Goal: Information Seeking & Learning: Learn about a topic

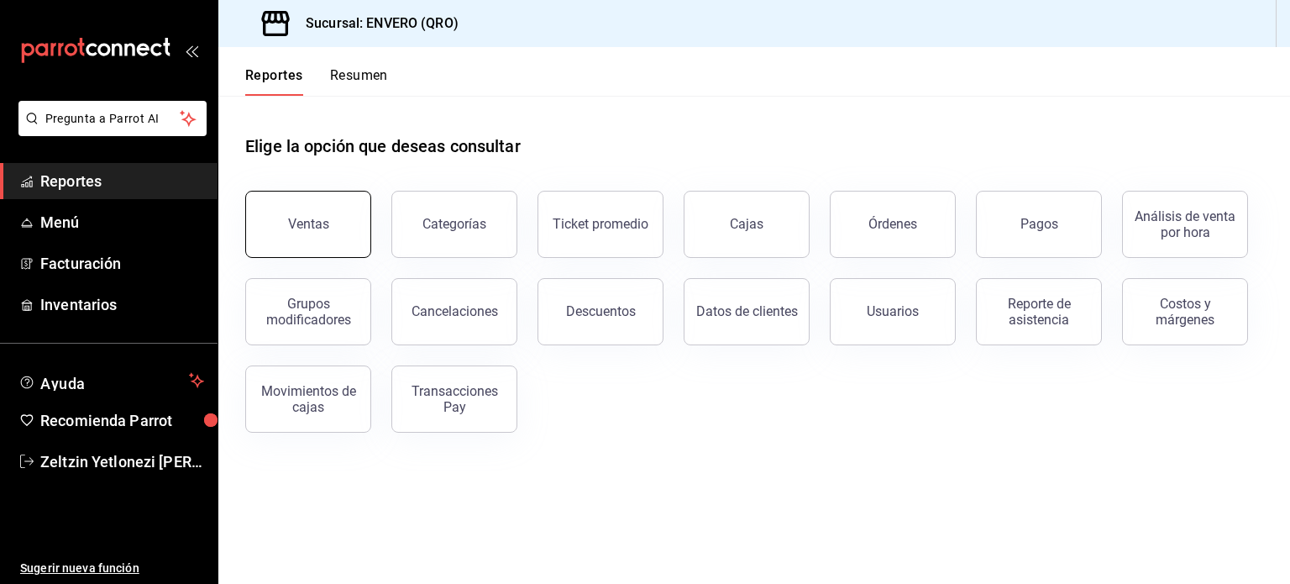
click at [298, 232] on button "Ventas" at bounding box center [308, 224] width 126 height 67
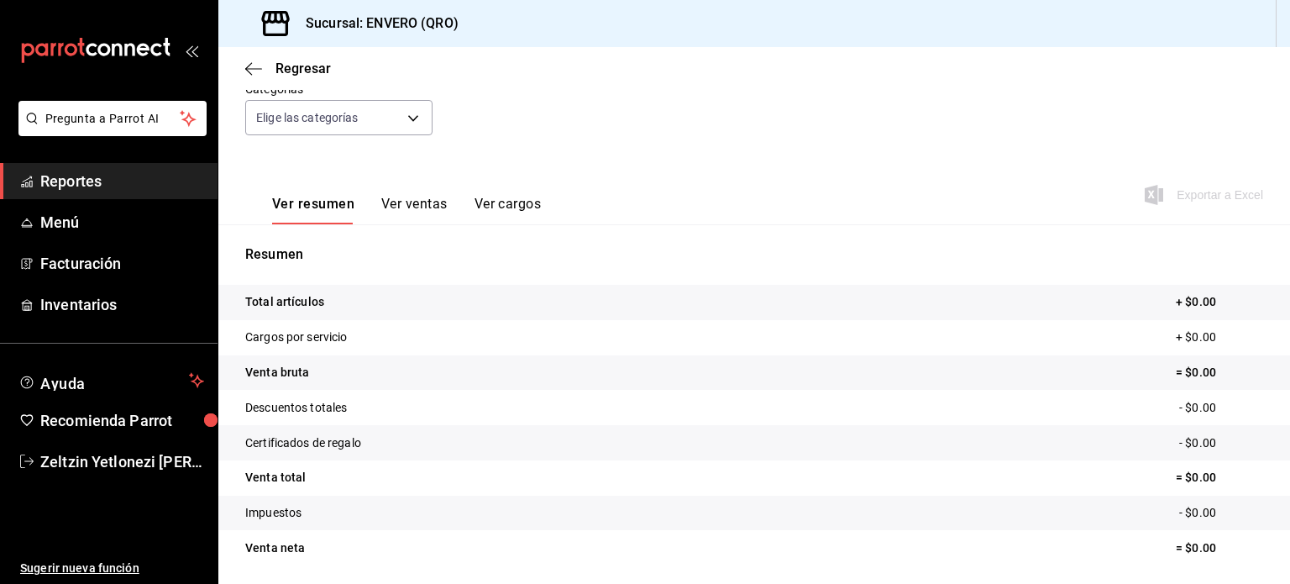
scroll to position [221, 0]
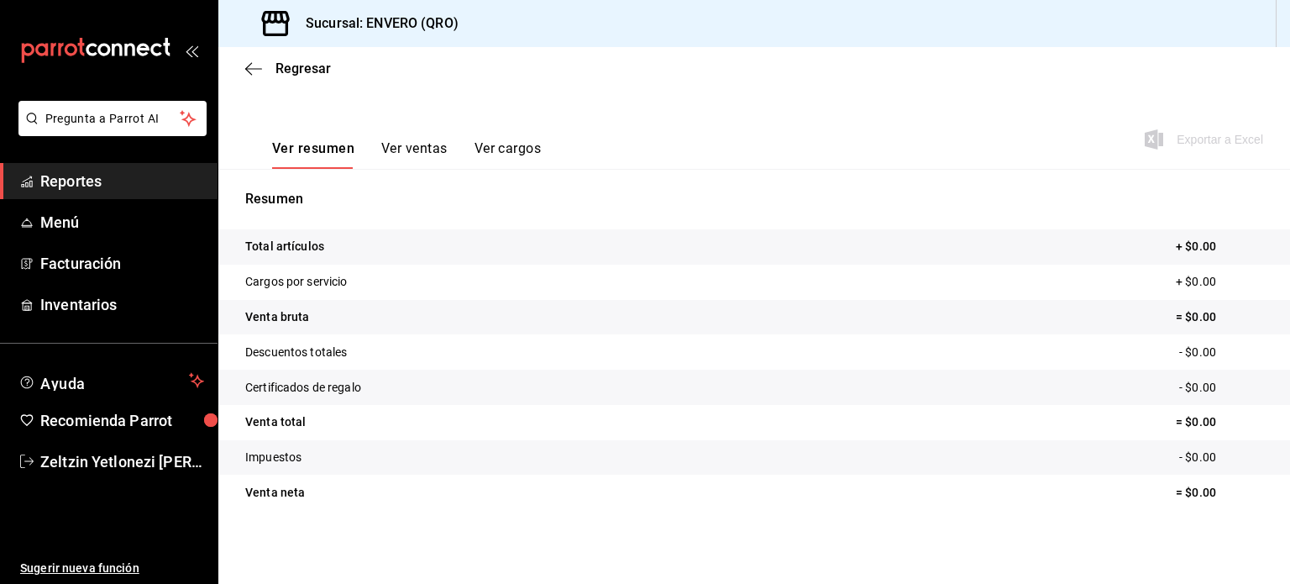
click at [407, 149] on button "Ver ventas" at bounding box center [414, 154] width 66 height 29
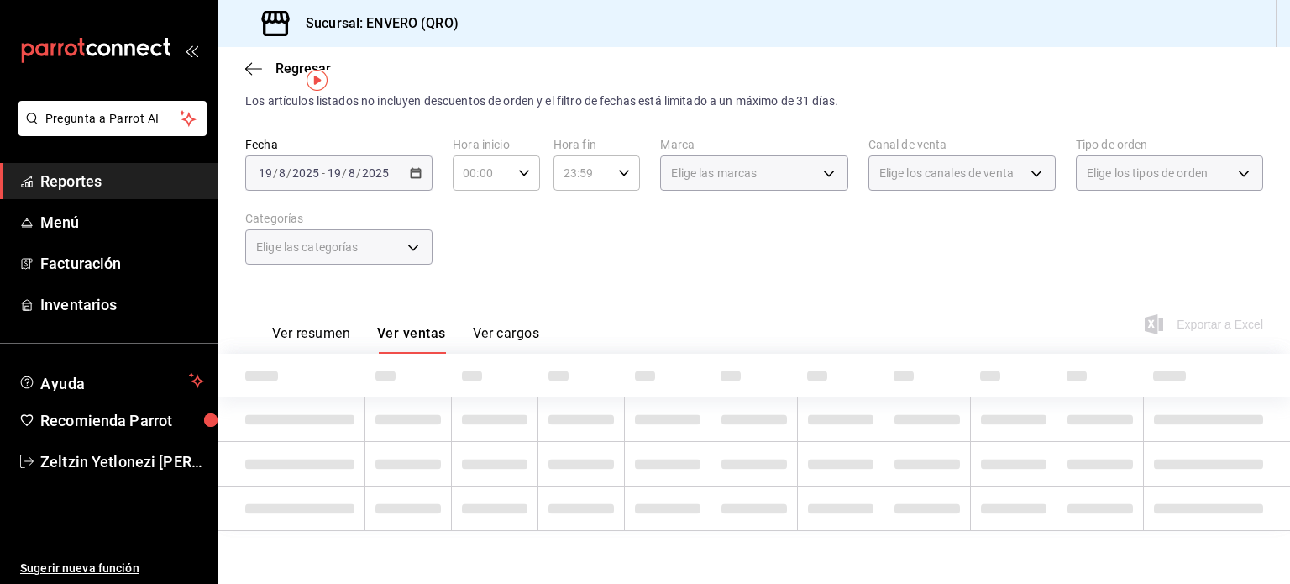
scroll to position [121, 0]
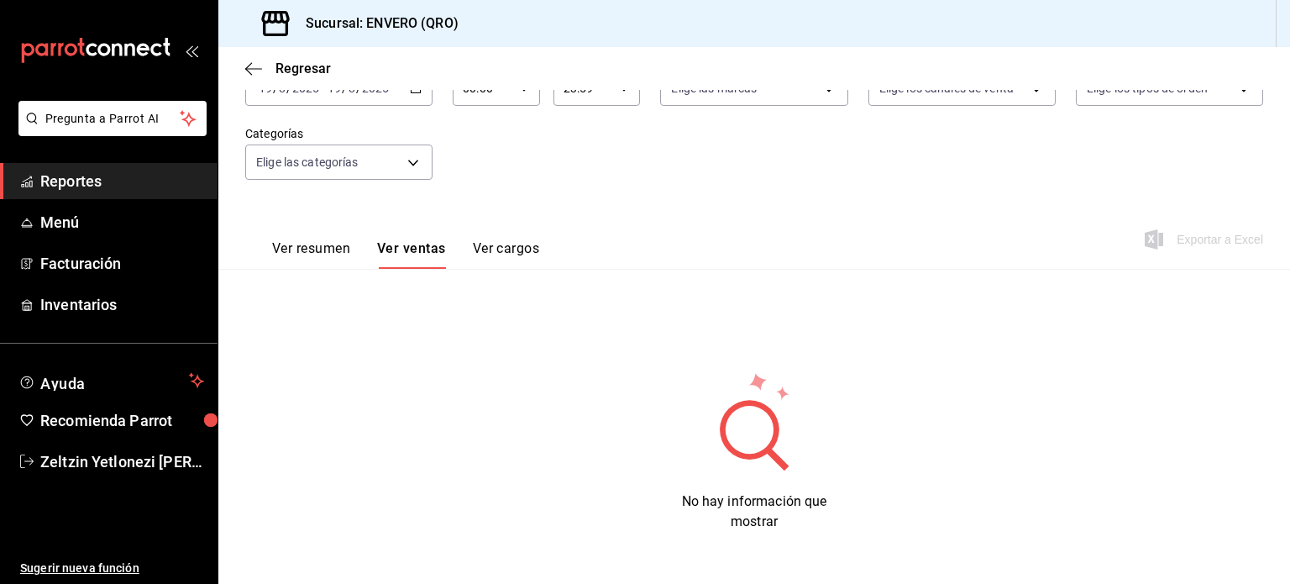
click at [503, 239] on div "Ver resumen Ver ventas Ver cargos" at bounding box center [392, 244] width 294 height 49
click at [490, 256] on button "Ver cargos" at bounding box center [506, 254] width 67 height 29
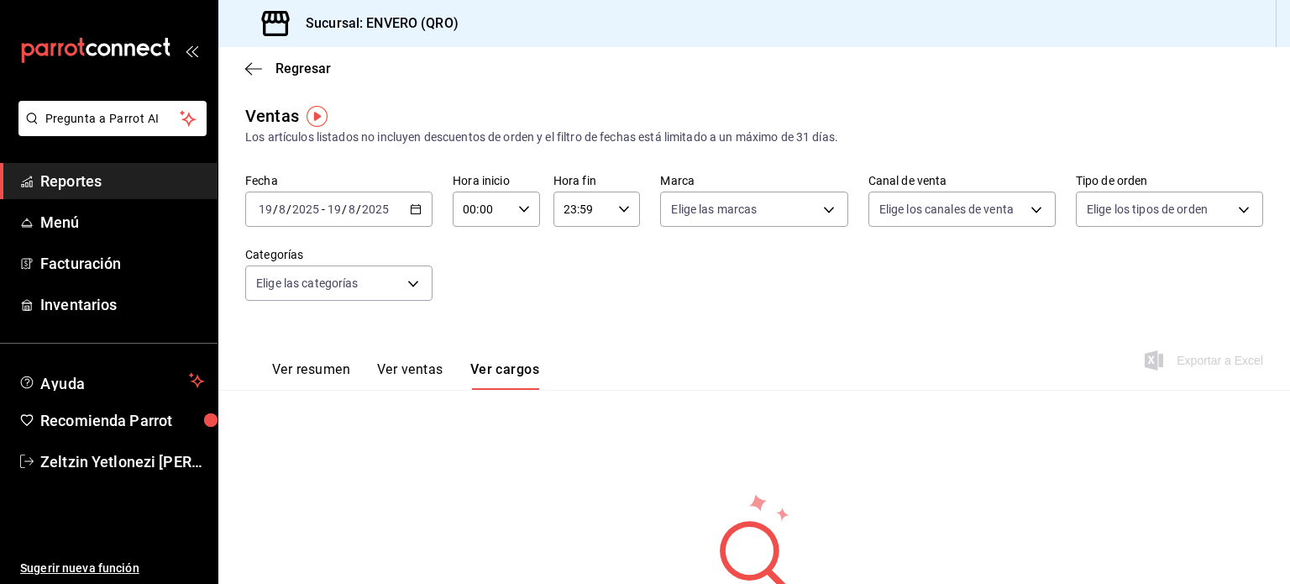
click at [242, 62] on div "Regresar" at bounding box center [754, 68] width 1072 height 43
click at [246, 66] on icon "button" at bounding box center [253, 68] width 17 height 15
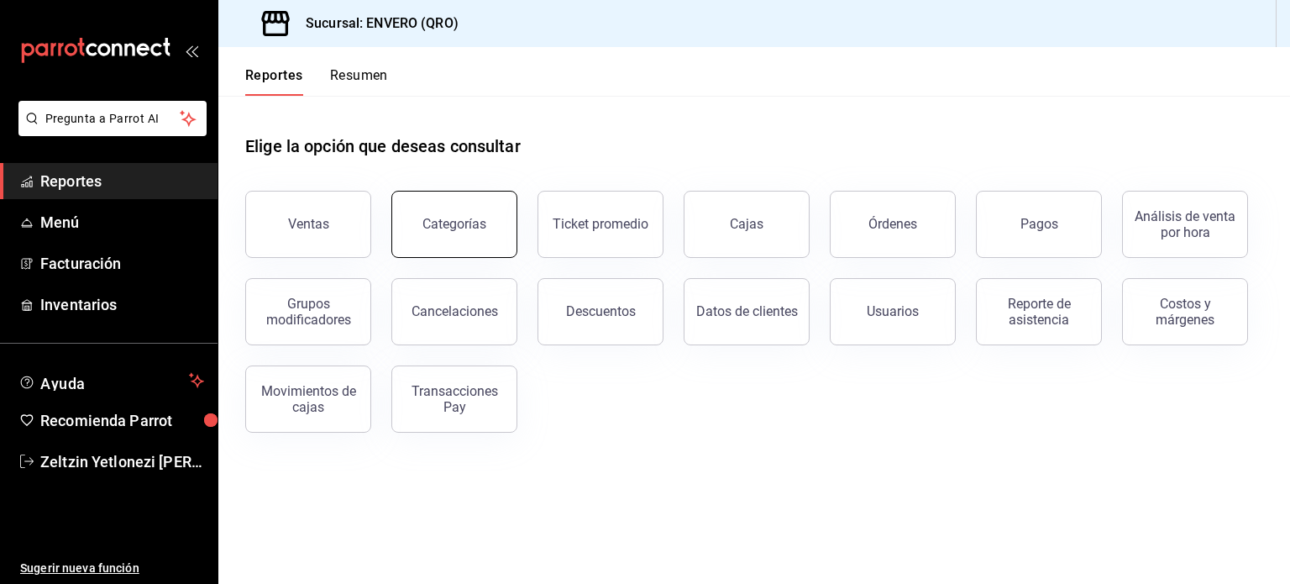
click at [488, 228] on button "Categorías" at bounding box center [454, 224] width 126 height 67
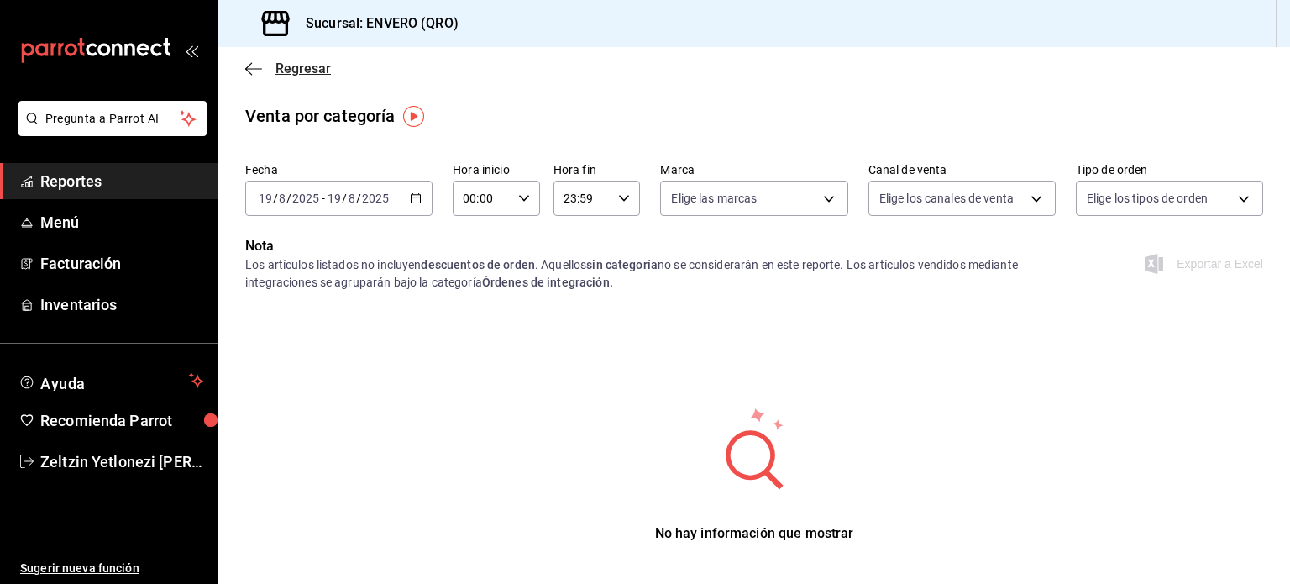
click at [251, 69] on icon "button" at bounding box center [253, 68] width 17 height 15
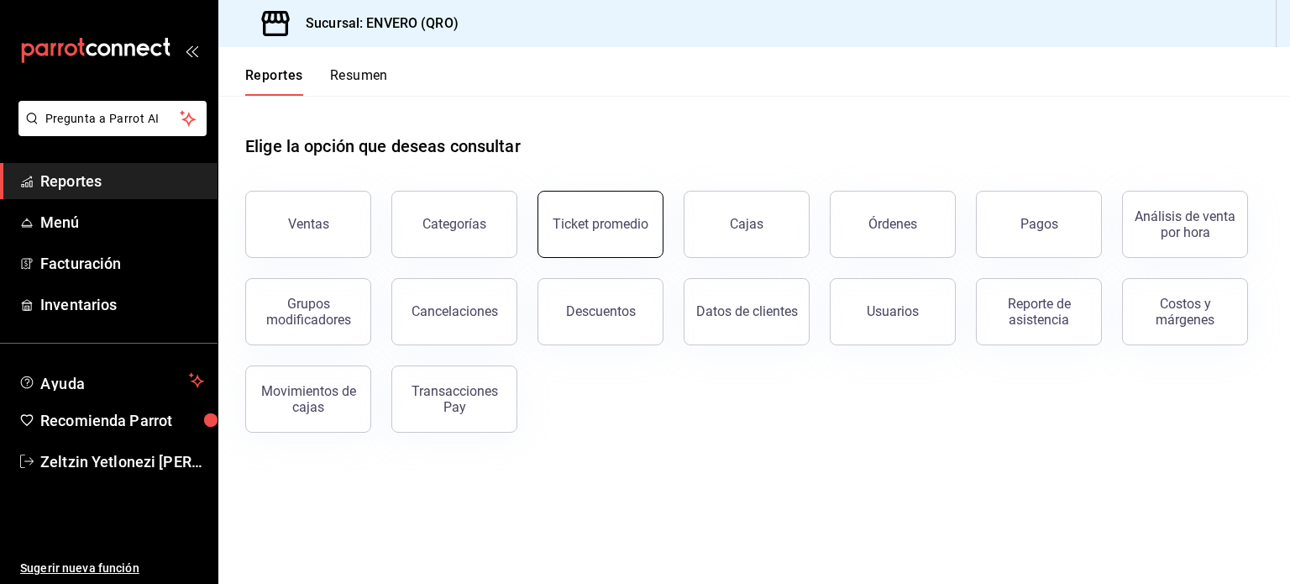
click at [657, 232] on button "Ticket promedio" at bounding box center [600, 224] width 126 height 67
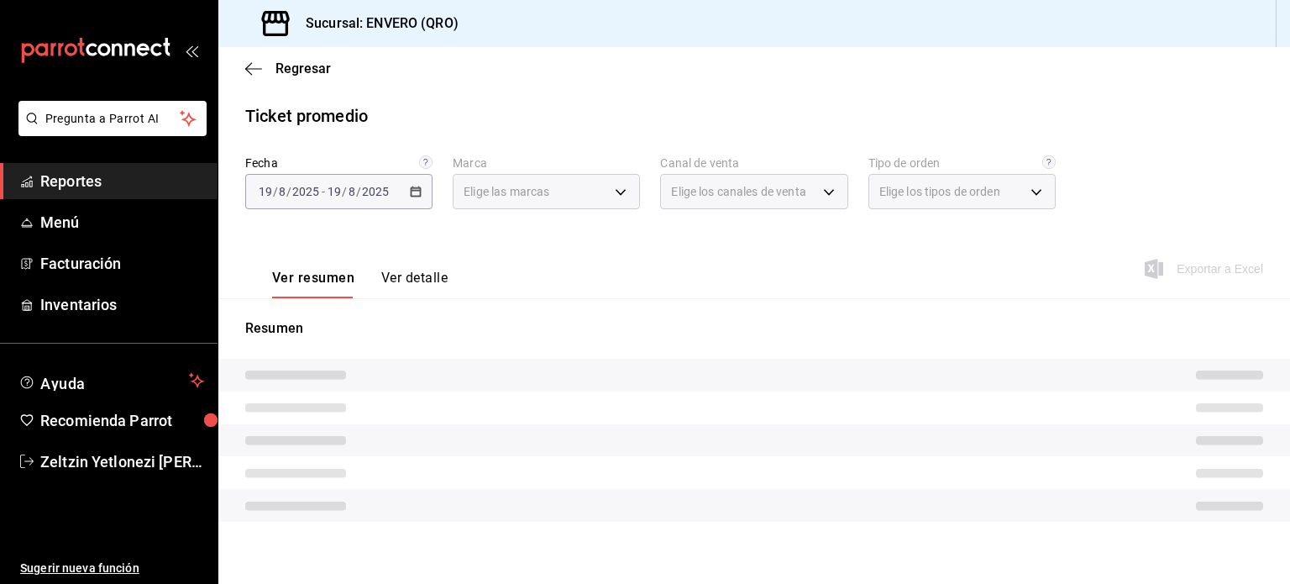
type input "77704a34-0683-4cbb-b40a-bda73e868864,159ee66d-dcce-4c4f-b837-83b83eda05ec"
type input "PARROT,UBER_EATS,RAPPI,DIDI_FOOD,ONLINE"
type input "fbc5dfb4-4346-4b68-a16e-d6f543220c1a,855cee3f-d9bf-4f7e-994e-7b1b41452c2b,EXTER…"
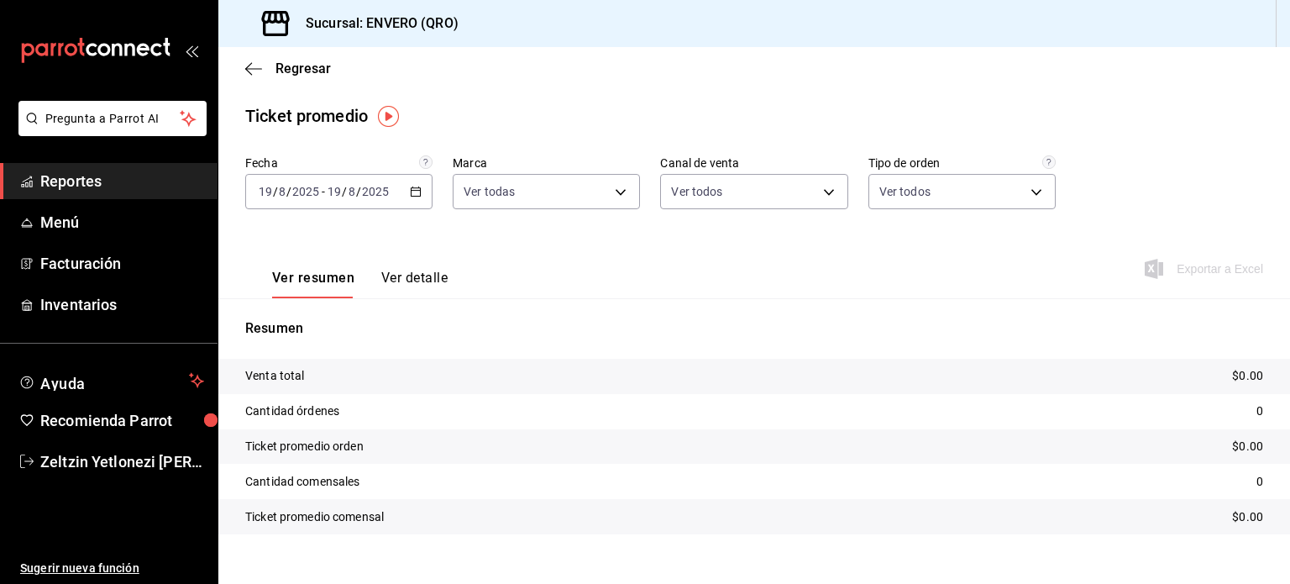
click at [412, 182] on div "[DATE] [DATE] - [DATE] [DATE]" at bounding box center [338, 191] width 187 height 35
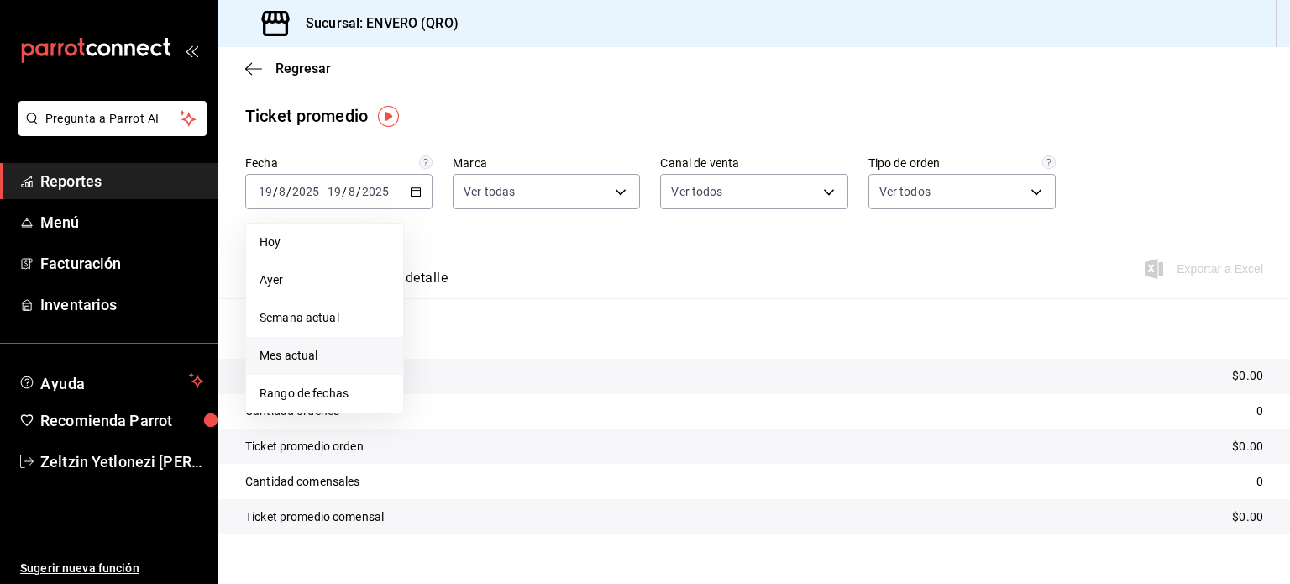
click at [347, 362] on span "Mes actual" at bounding box center [325, 356] width 130 height 18
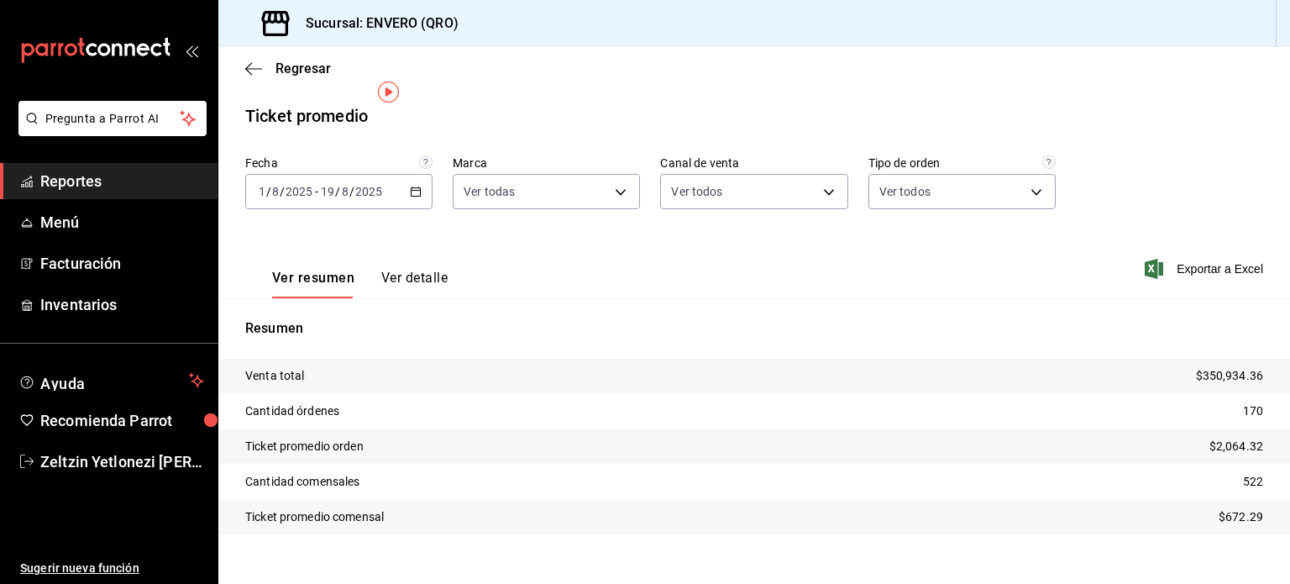
scroll to position [24, 0]
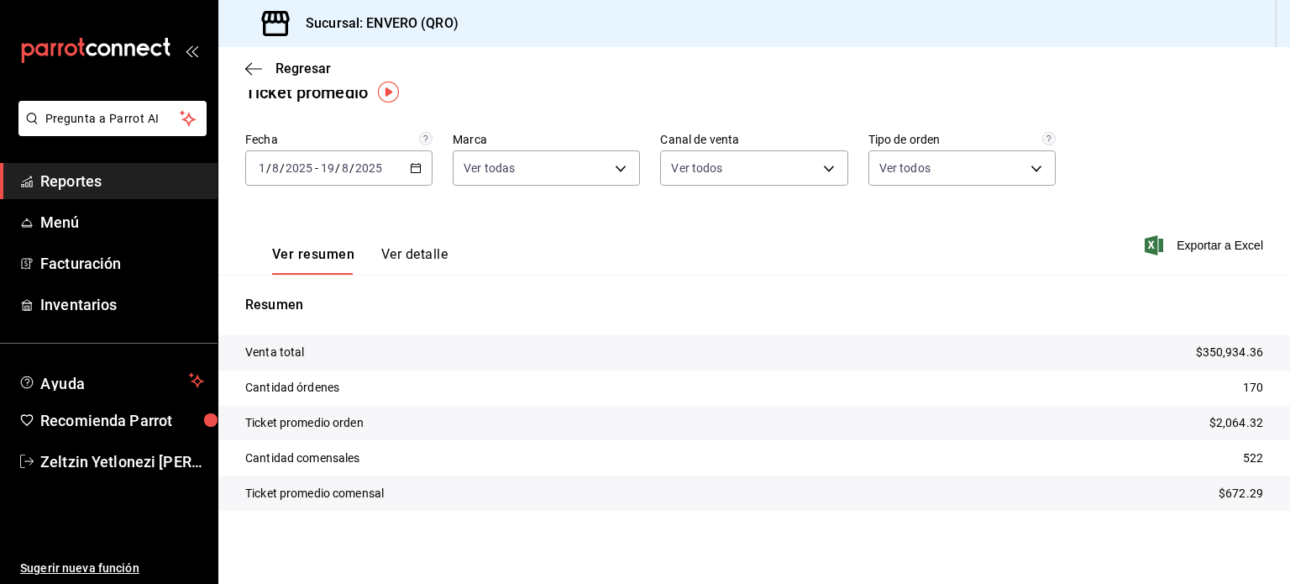
click at [420, 175] on div "[DATE] [DATE] - [DATE] [DATE]" at bounding box center [338, 167] width 187 height 35
click at [407, 158] on div "[DATE] [DATE] - [DATE] [DATE]" at bounding box center [338, 167] width 187 height 35
click at [416, 164] on \(Stroke\) "button" at bounding box center [416, 168] width 10 height 9
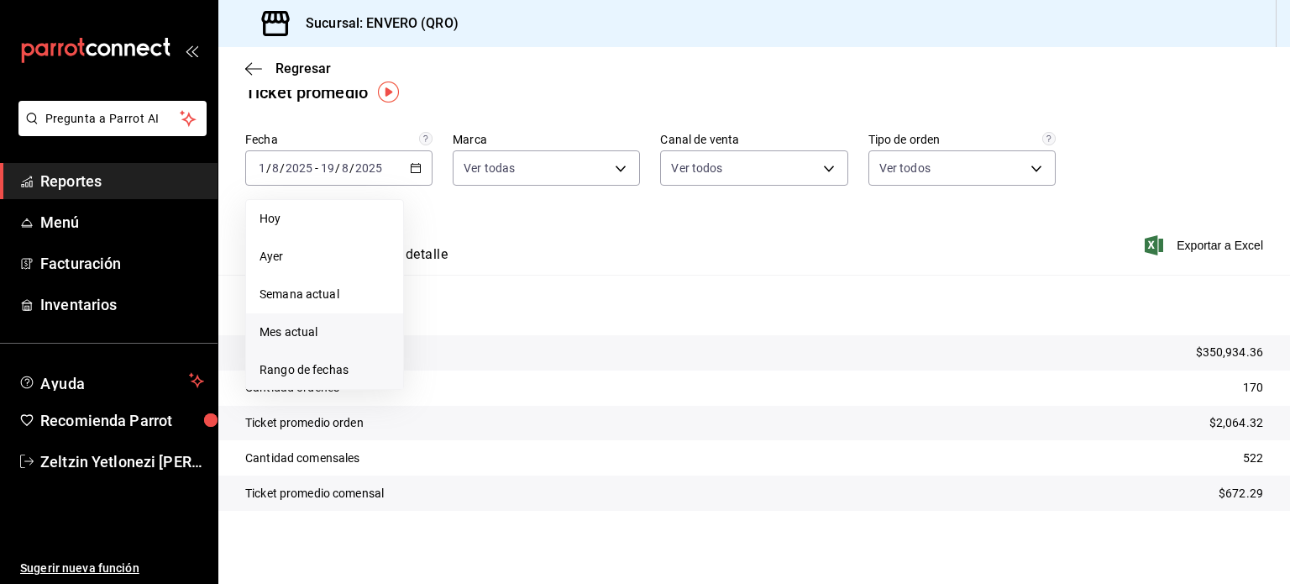
click at [349, 364] on span "Rango de fechas" at bounding box center [325, 370] width 130 height 18
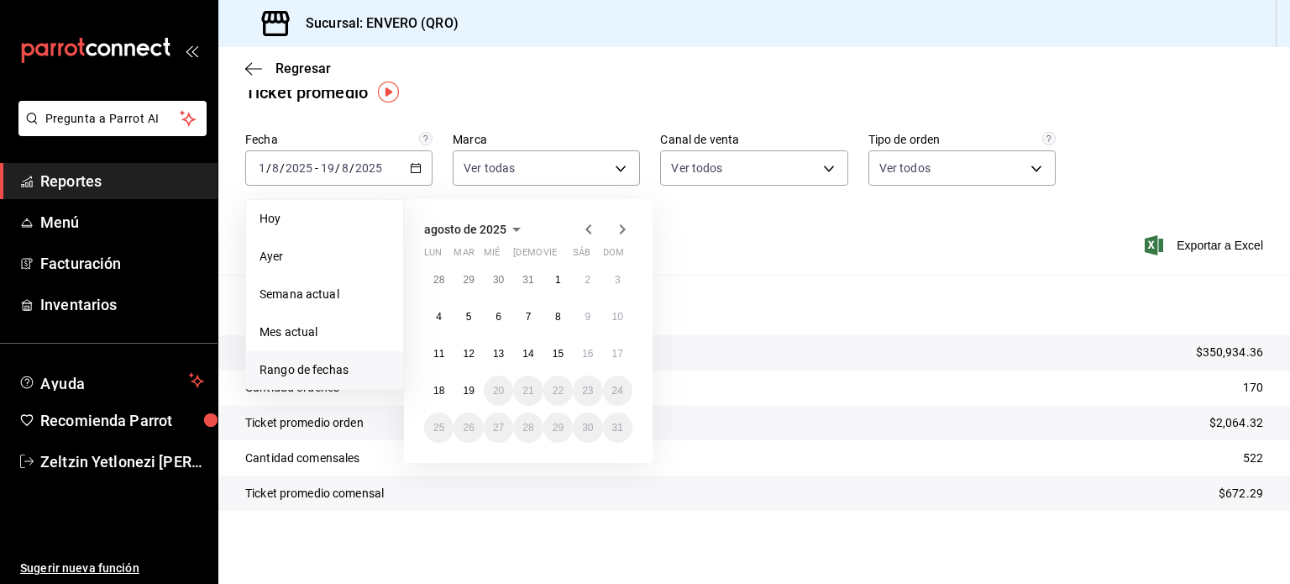
click at [583, 229] on icon "button" at bounding box center [589, 229] width 20 height 20
click at [466, 280] on abbr "1" at bounding box center [469, 286] width 6 height 12
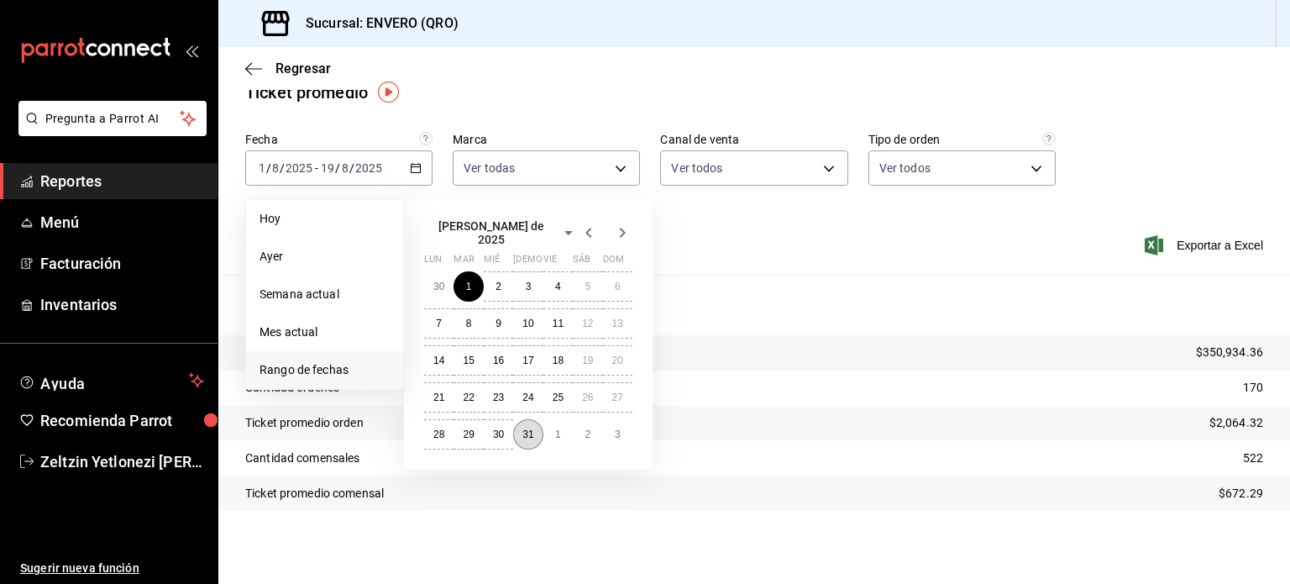
click at [521, 428] on button "31" at bounding box center [527, 434] width 29 height 30
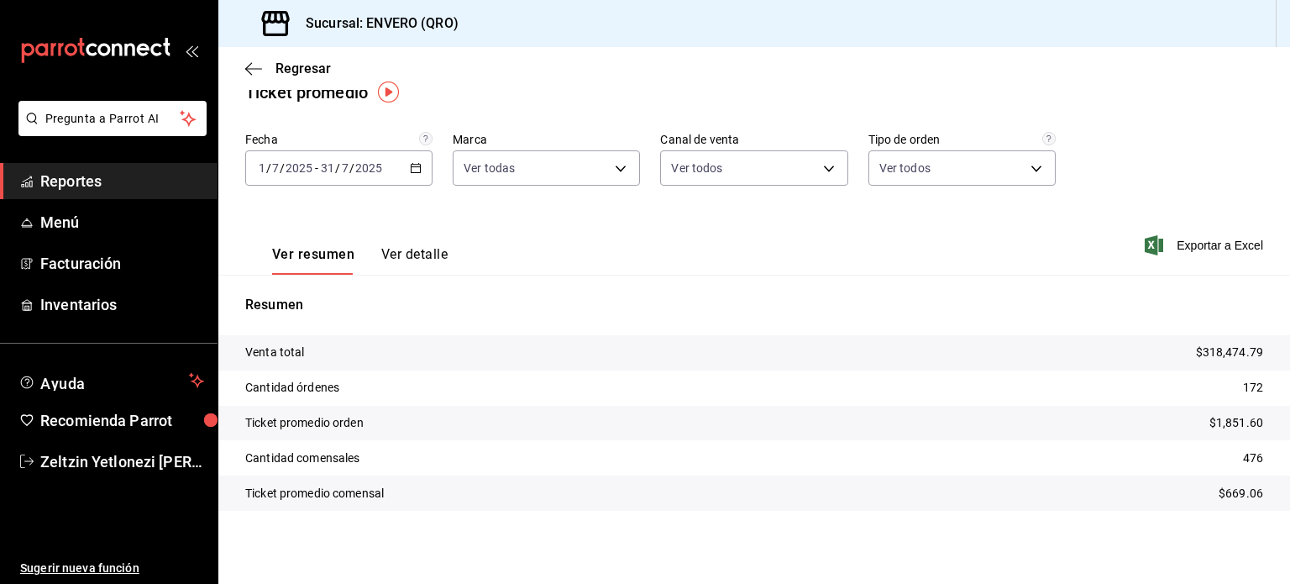
click at [417, 165] on icon "button" at bounding box center [416, 168] width 12 height 12
click at [726, 233] on div "Ver resumen Ver detalle Exportar a Excel" at bounding box center [754, 240] width 1072 height 69
click at [413, 260] on button "Ver detalle" at bounding box center [414, 260] width 66 height 29
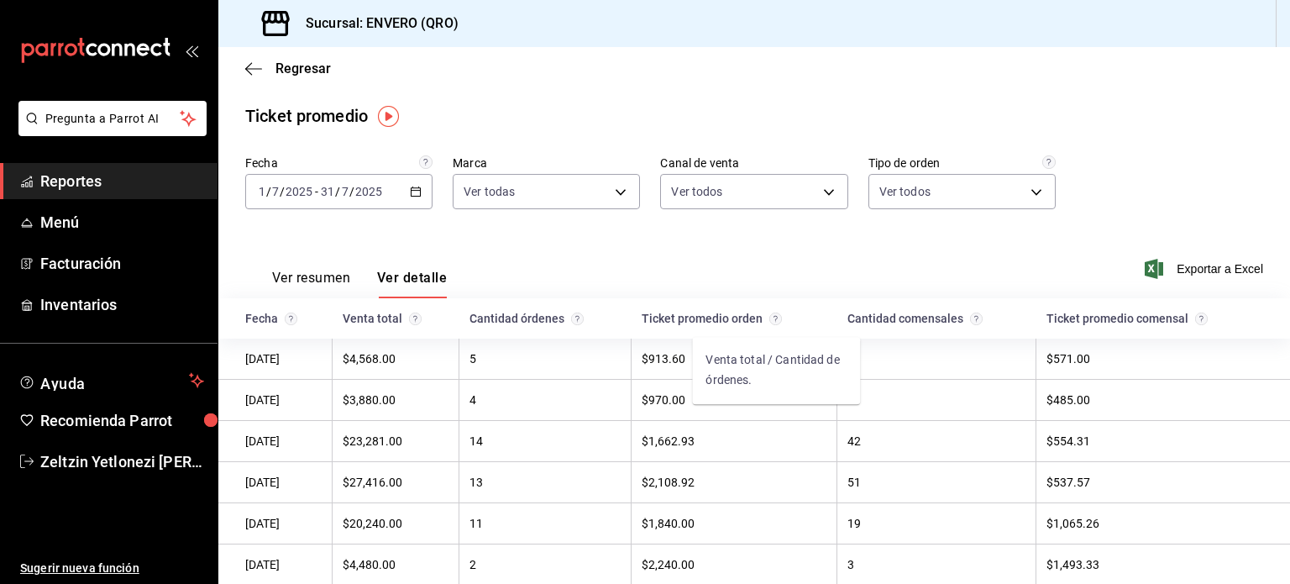
click at [773, 324] on icon "Venta total / Cantidad de órdenes." at bounding box center [775, 318] width 13 height 13
click at [858, 268] on div "Ver resumen Ver detalle Exportar a Excel" at bounding box center [754, 263] width 1072 height 69
click at [963, 322] on div at bounding box center [972, 318] width 19 height 13
drag, startPoint x: 1182, startPoint y: 322, endPoint x: 1208, endPoint y: 317, distance: 26.4
click at [1208, 317] on div "Ticket promedio comensal" at bounding box center [1154, 318] width 217 height 13
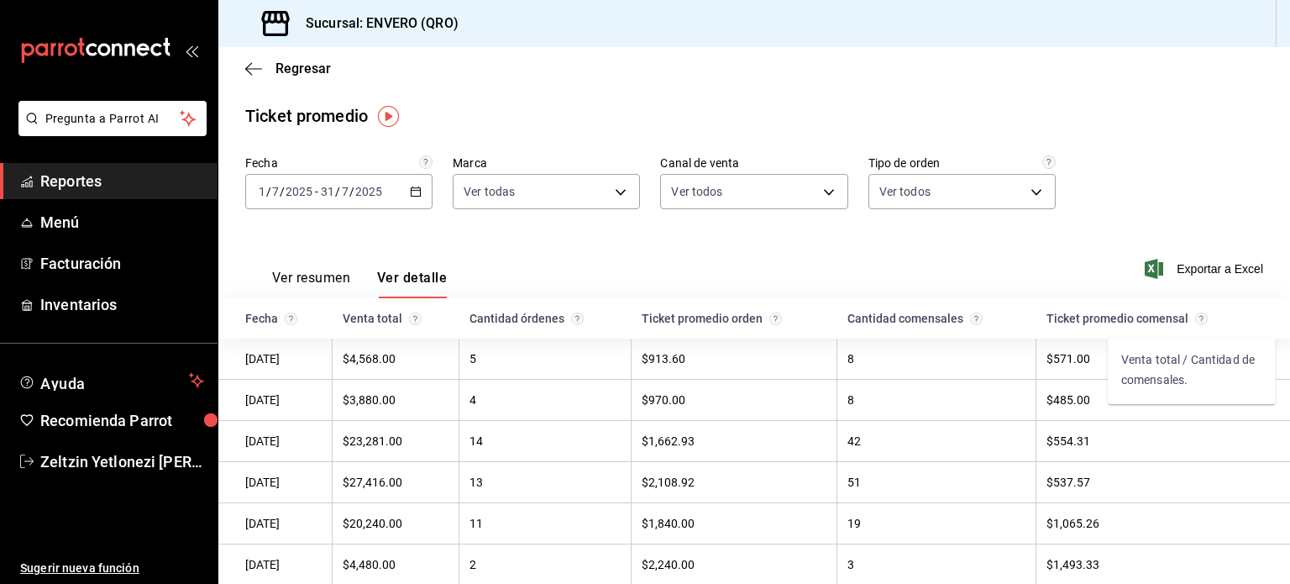
click at [1195, 317] on circle "Venta total / Cantidad de comensales." at bounding box center [1201, 318] width 12 height 12
